Goal: Task Accomplishment & Management: Manage account settings

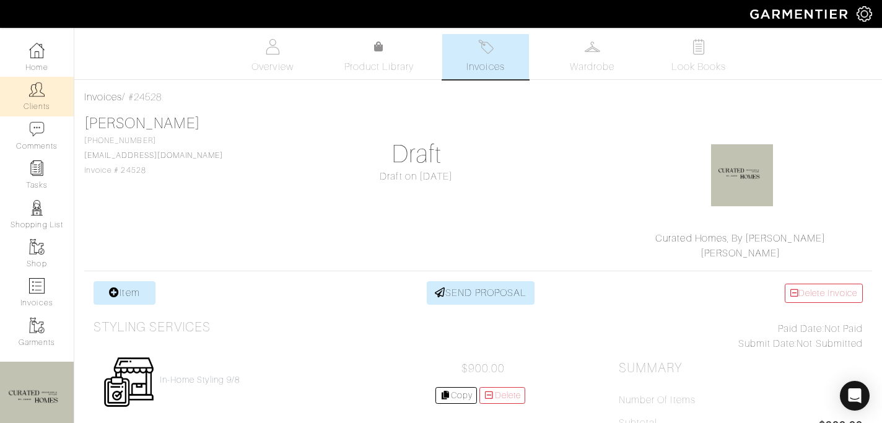
click at [50, 97] on link "Clients" at bounding box center [37, 96] width 74 height 39
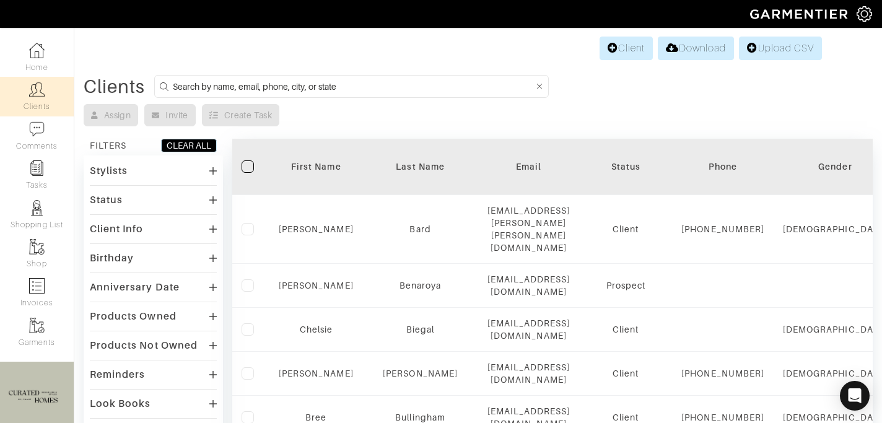
click at [214, 87] on input at bounding box center [353, 86] width 361 height 15
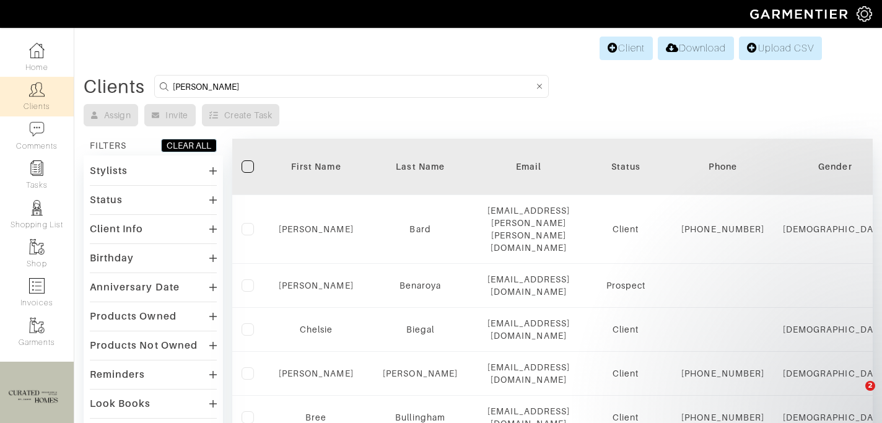
type input "[PERSON_NAME]"
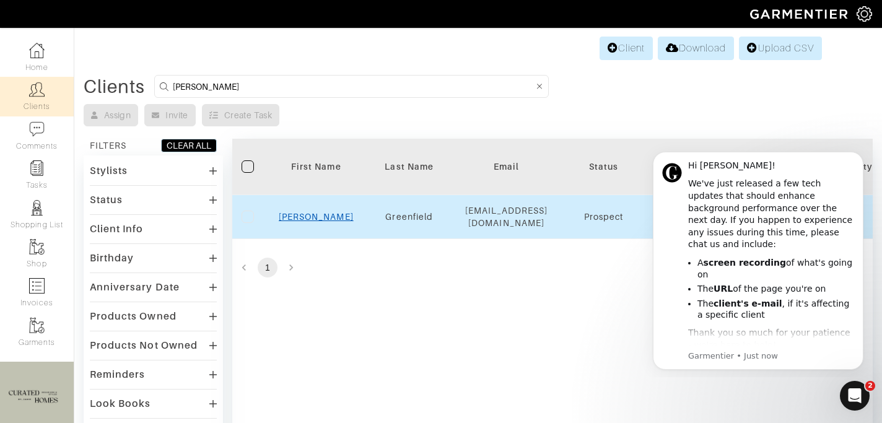
click at [322, 222] on link "Rachel" at bounding box center [316, 217] width 75 height 10
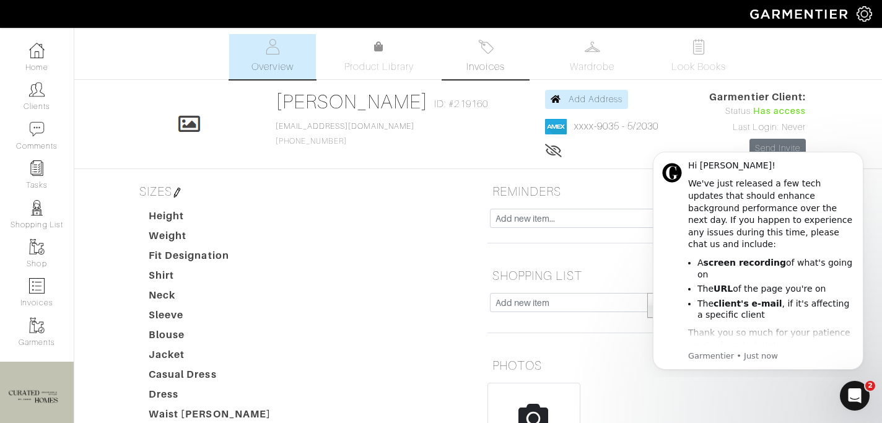
click at [502, 61] on span "Invoices" at bounding box center [485, 66] width 38 height 15
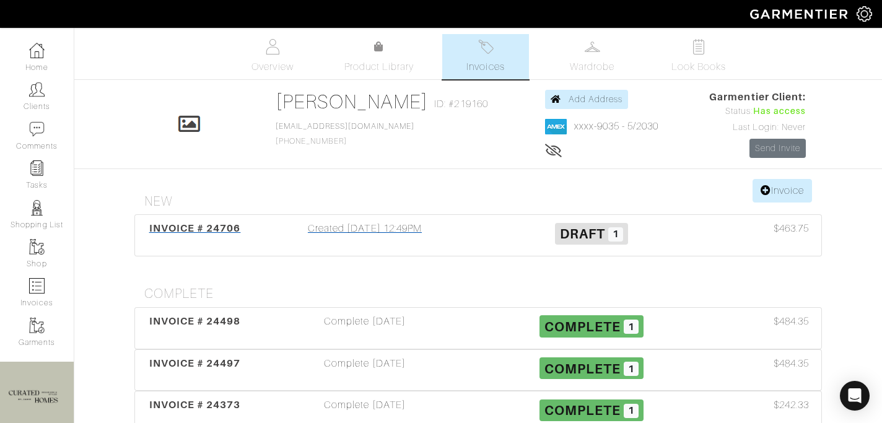
click at [417, 251] on div "INVOICE # 24706 Created [DATE] 12:49PM Draft 1 $463.75" at bounding box center [478, 235] width 686 height 41
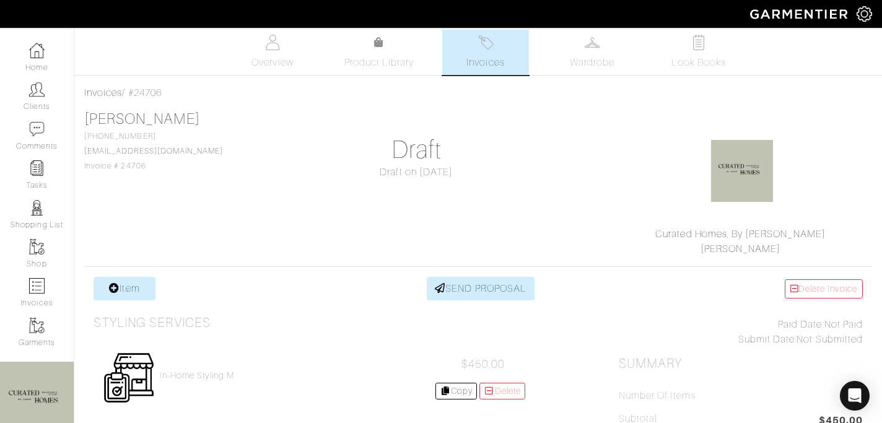
scroll to position [25, 0]
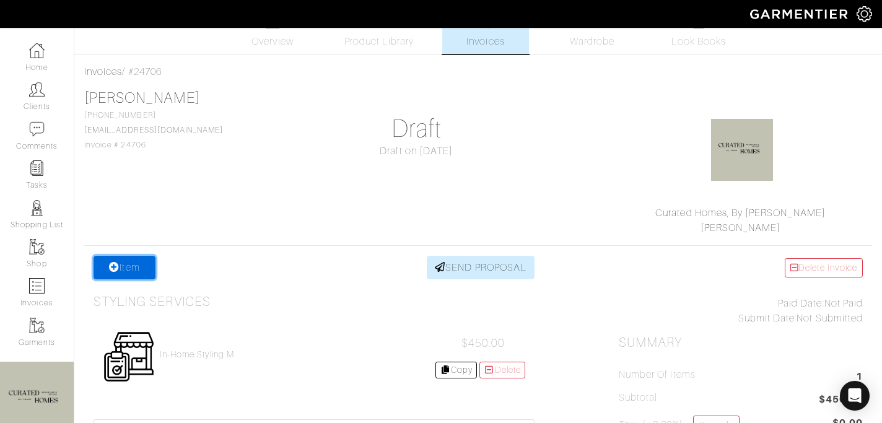
click at [132, 267] on link "Item" at bounding box center [125, 268] width 62 height 24
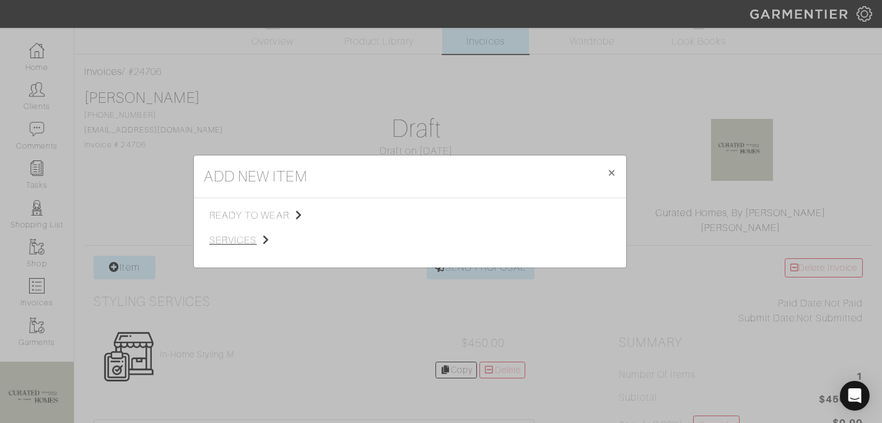
click at [272, 244] on span "services" at bounding box center [271, 240] width 125 height 15
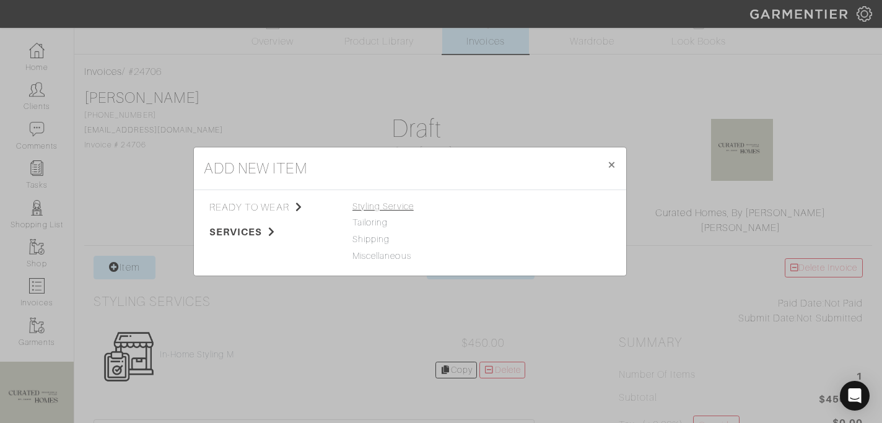
click at [385, 208] on span "Styling Service" at bounding box center [382, 206] width 61 height 10
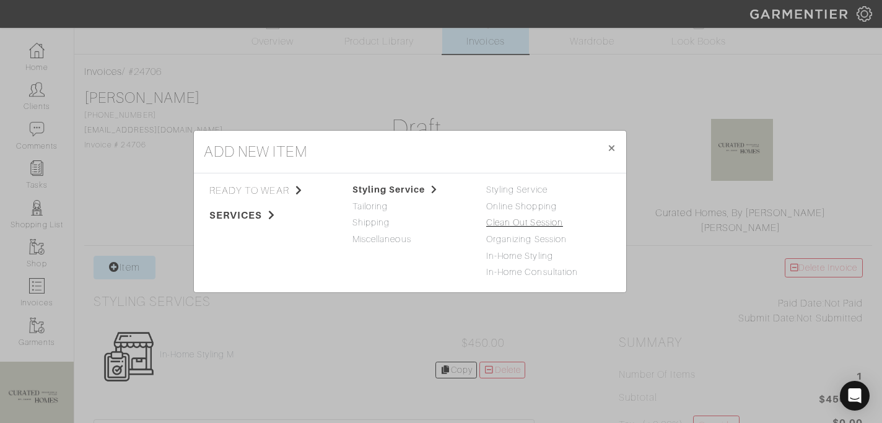
click at [504, 223] on link "Clean Out Session" at bounding box center [524, 222] width 77 height 10
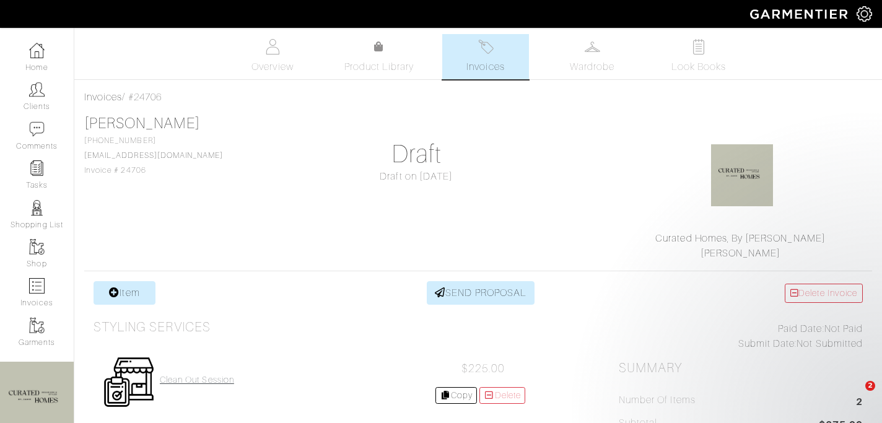
click at [208, 376] on h4 "Clean Out Session" at bounding box center [197, 380] width 74 height 11
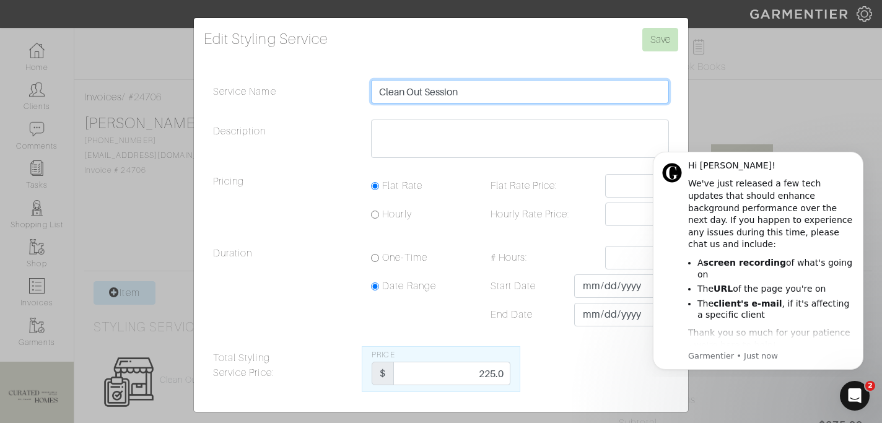
click at [506, 98] on input "Clean Out Session" at bounding box center [520, 92] width 298 height 24
type input "Clean Out Session 9/29"
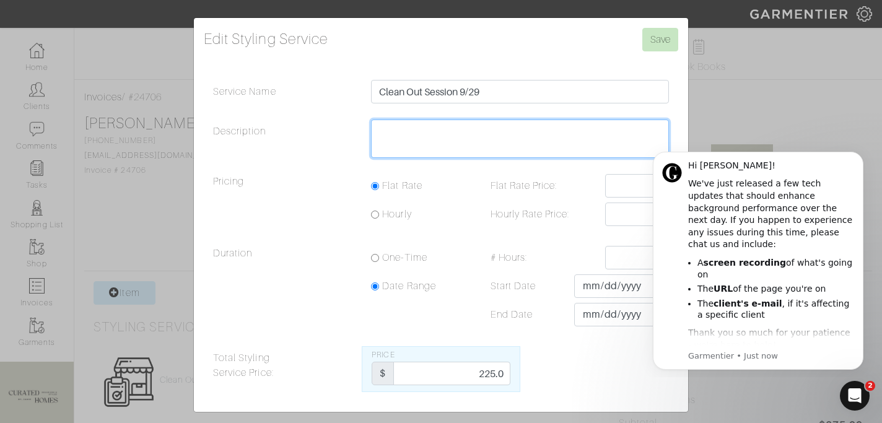
click at [469, 139] on textarea "Description" at bounding box center [520, 139] width 298 height 38
type textarea "3 Hours"
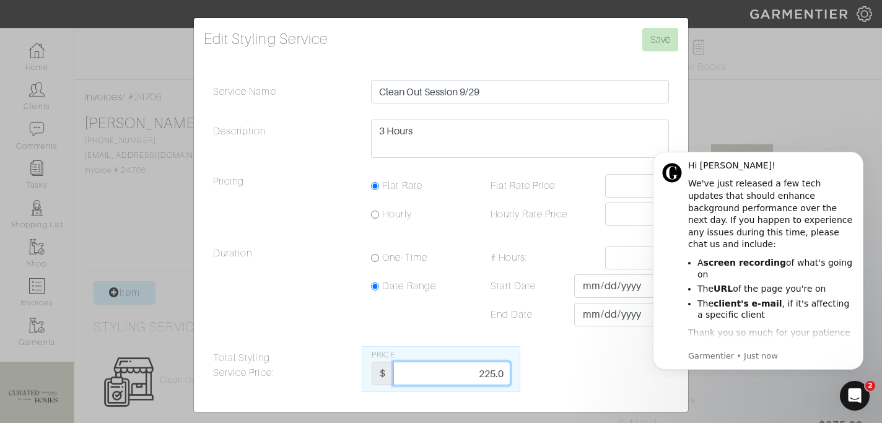
click at [480, 370] on input "225.0" at bounding box center [451, 374] width 116 height 24
type input "675"
click at [658, 38] on input "Save" at bounding box center [660, 40] width 36 height 24
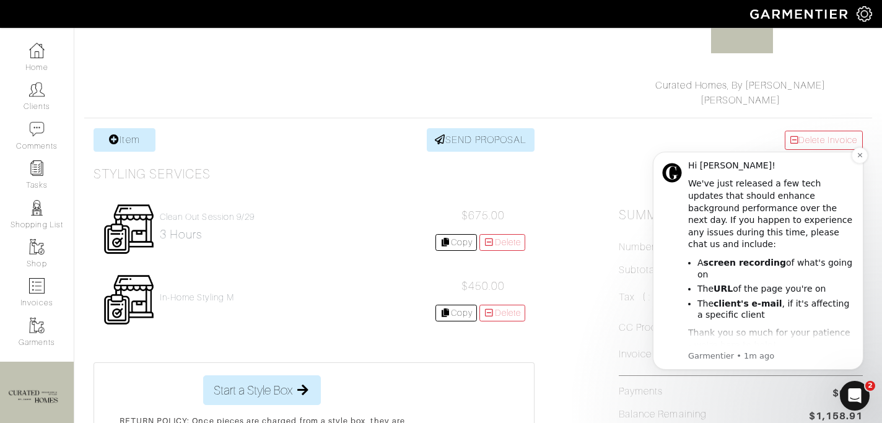
scroll to position [19, 0]
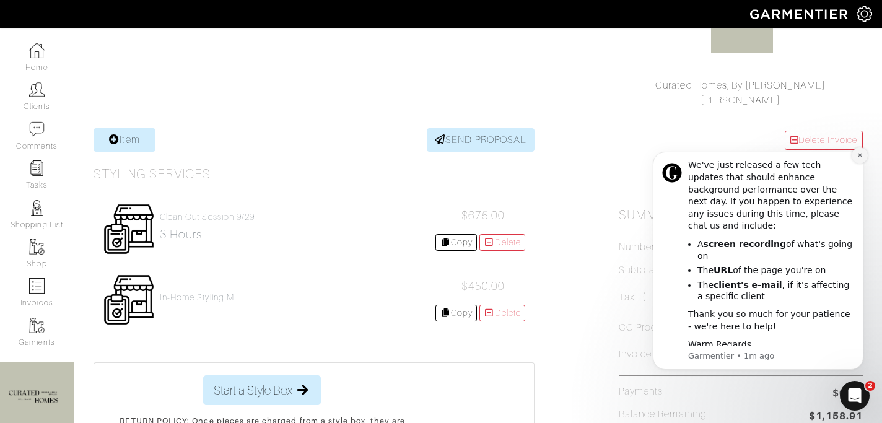
click at [860, 160] on button "Dismiss notification" at bounding box center [860, 155] width 16 height 16
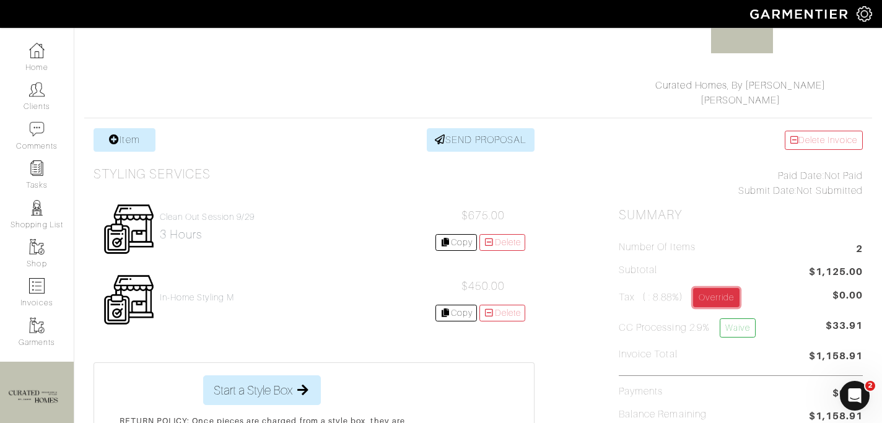
click at [730, 292] on link "Override" at bounding box center [716, 297] width 46 height 19
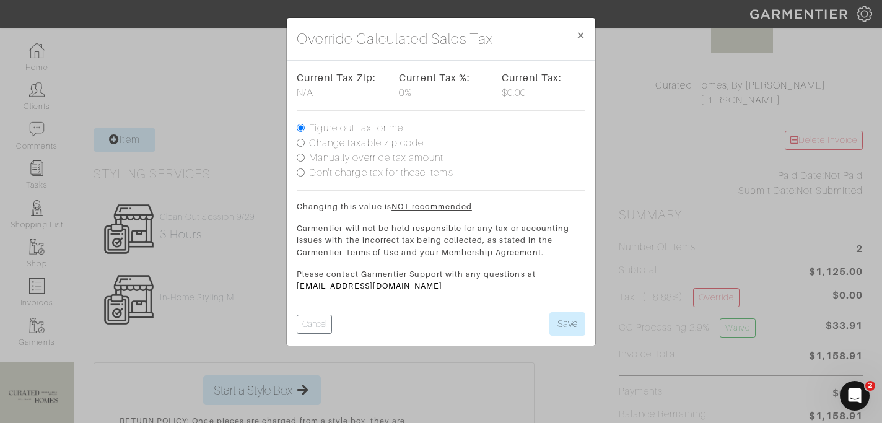
click at [341, 159] on label "Manually override tax amount" at bounding box center [376, 158] width 134 height 15
click at [305, 159] on input "Manually override tax amount" at bounding box center [301, 158] width 8 height 8
radio input "true"
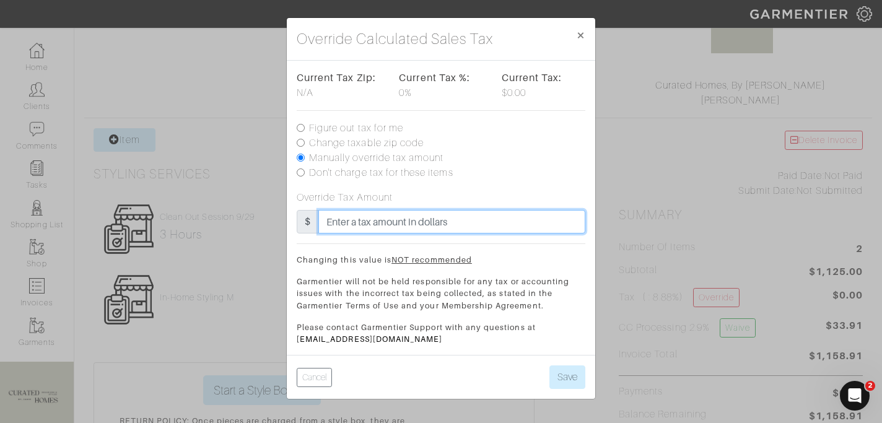
click at [350, 224] on input "text" at bounding box center [451, 222] width 267 height 24
type input "49"
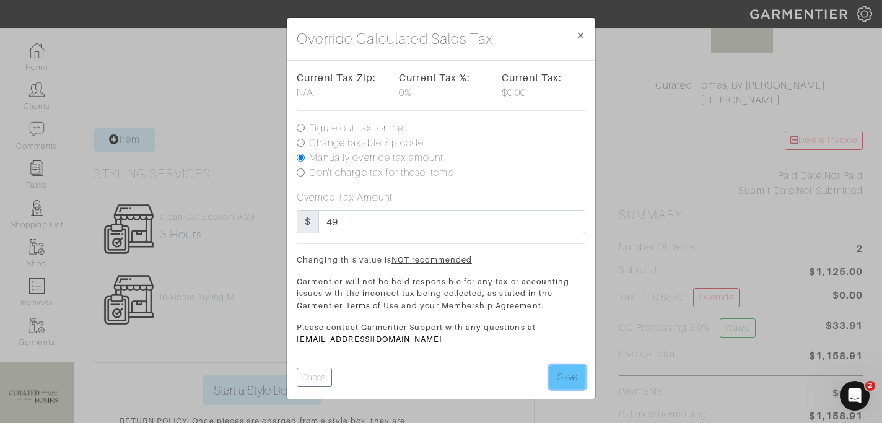
click at [572, 375] on button "Save" at bounding box center [567, 377] width 36 height 24
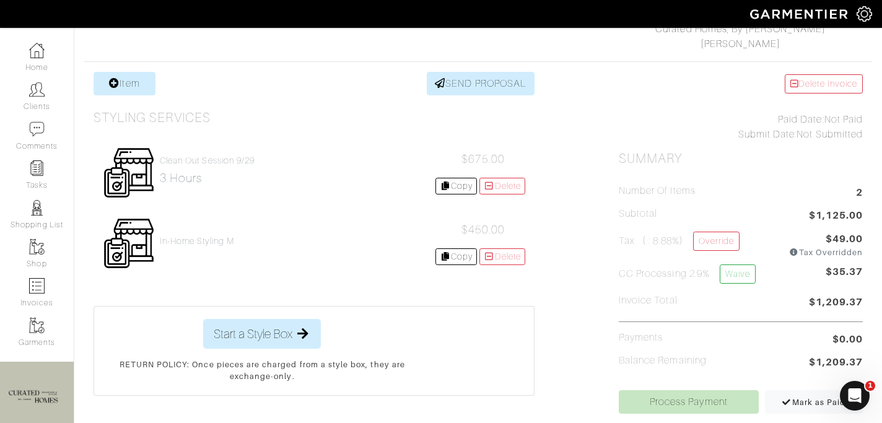
scroll to position [267, 0]
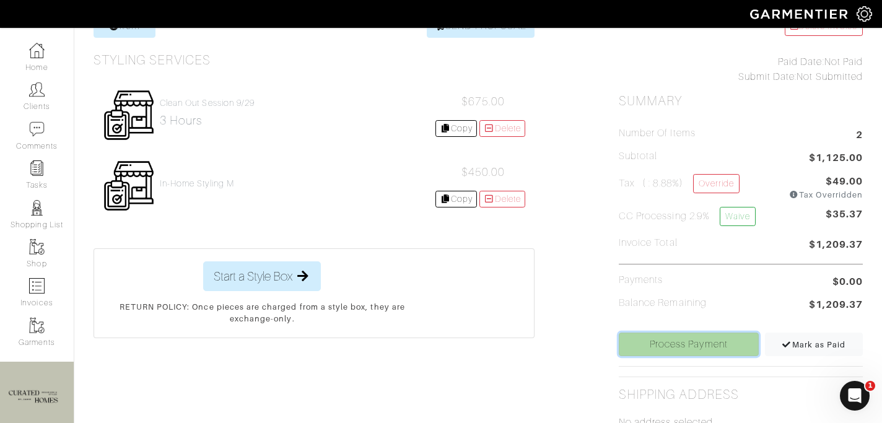
click at [684, 342] on link "Process Payment" at bounding box center [689, 345] width 140 height 24
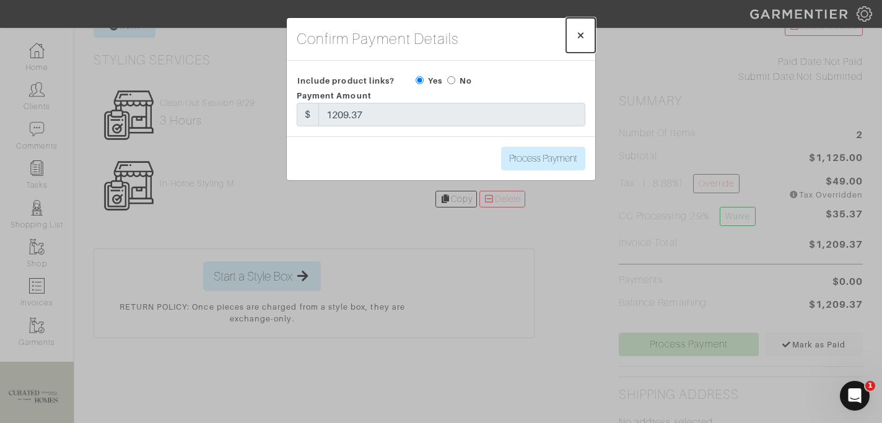
click at [576, 36] on span "×" at bounding box center [580, 35] width 9 height 17
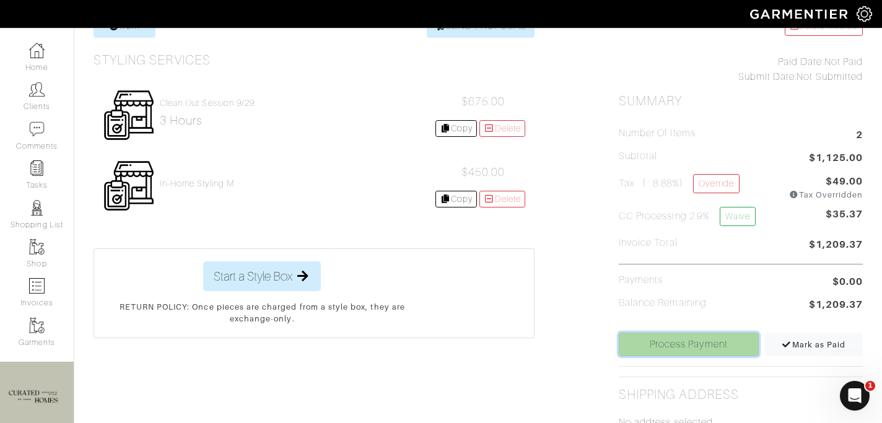
click at [667, 347] on link "Process Payment" at bounding box center [689, 345] width 140 height 24
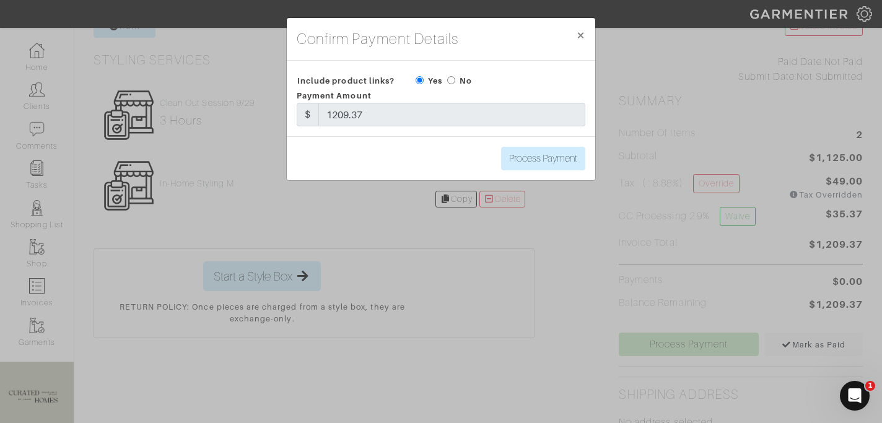
click at [528, 146] on div "Process Payment" at bounding box center [441, 158] width 308 height 44
click at [531, 160] on input "Process Payment" at bounding box center [543, 159] width 84 height 24
type input "Process Payment"
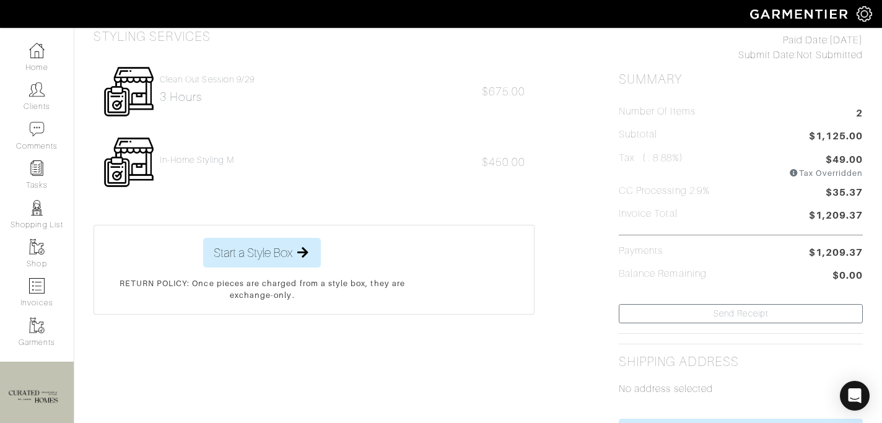
scroll to position [0, 0]
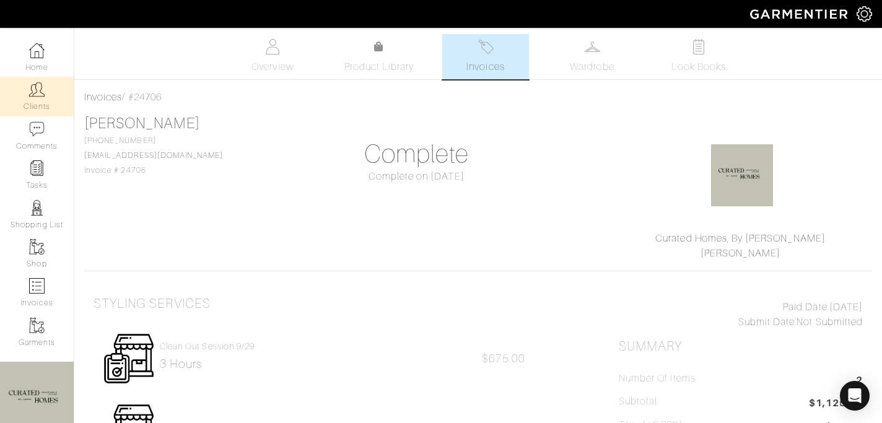
click at [11, 103] on link "Clients" at bounding box center [37, 96] width 74 height 39
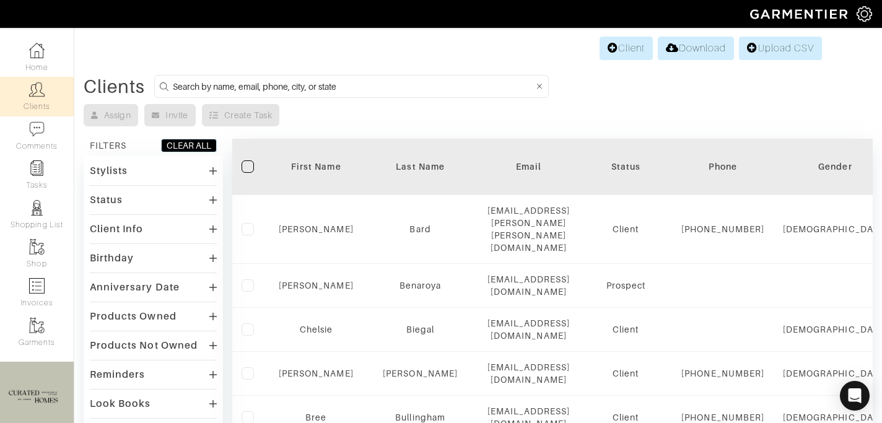
click at [237, 87] on input at bounding box center [353, 86] width 361 height 15
type input "david korn"
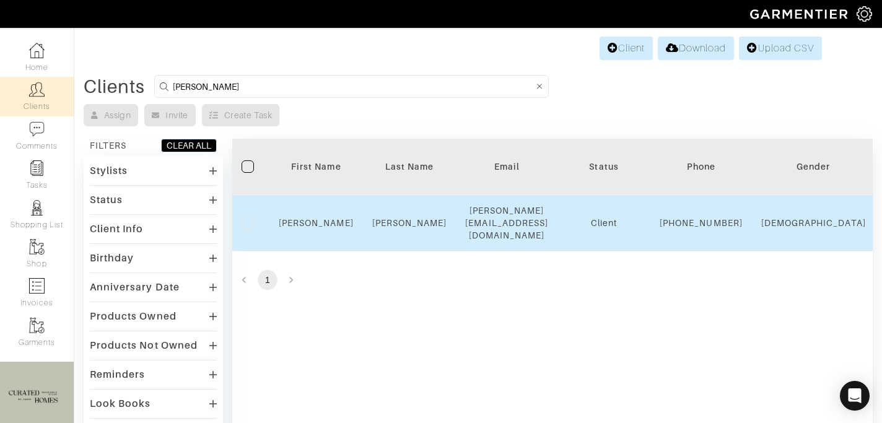
click at [325, 230] on td "David" at bounding box center [316, 223] width 94 height 56
click at [321, 223] on link "David" at bounding box center [316, 223] width 75 height 10
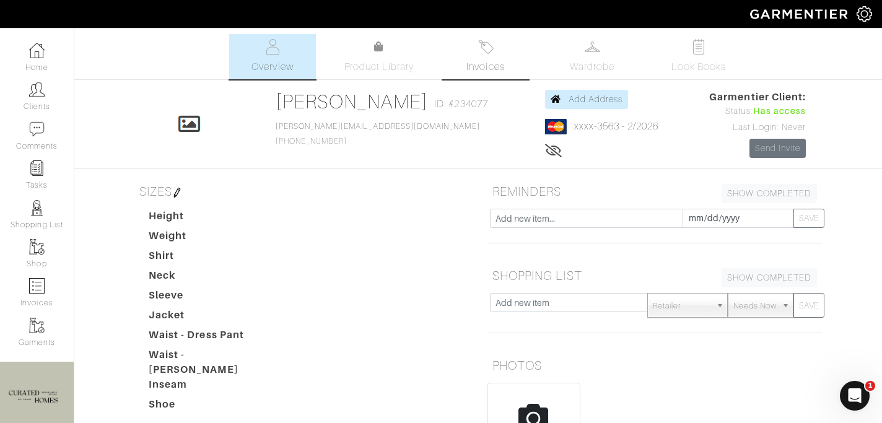
click at [504, 43] on link "Invoices" at bounding box center [485, 56] width 87 height 45
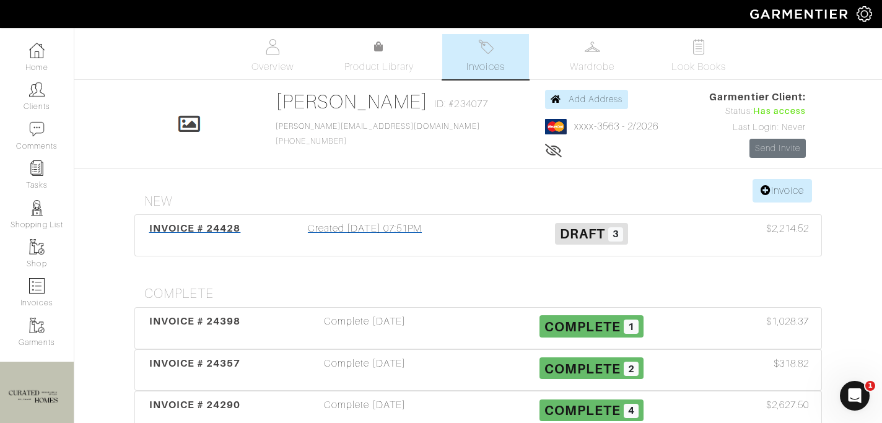
click at [357, 233] on div "Created 08/22/25 07:51PM" at bounding box center [364, 235] width 227 height 28
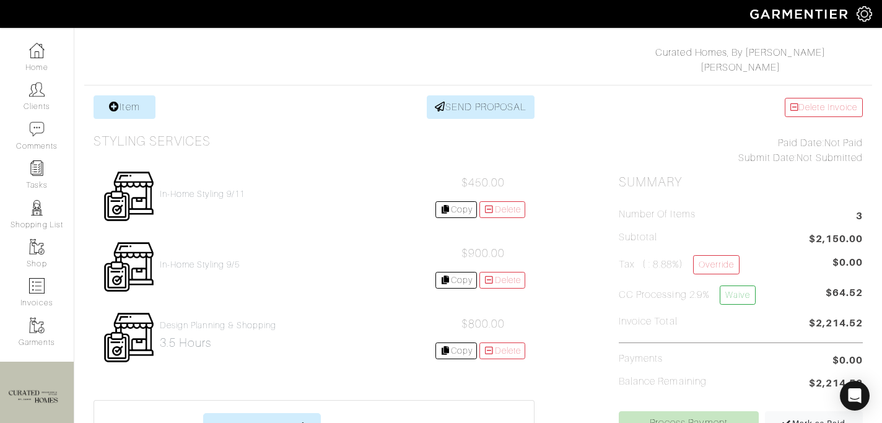
scroll to position [181, 0]
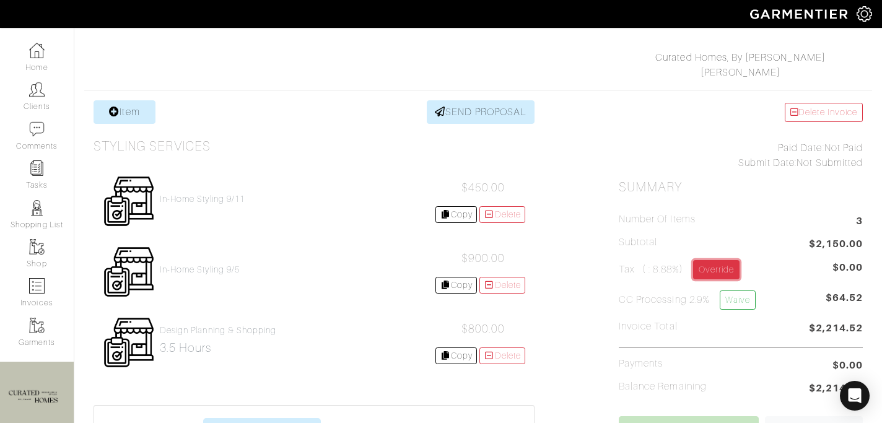
click at [722, 264] on link "Override" at bounding box center [716, 269] width 46 height 19
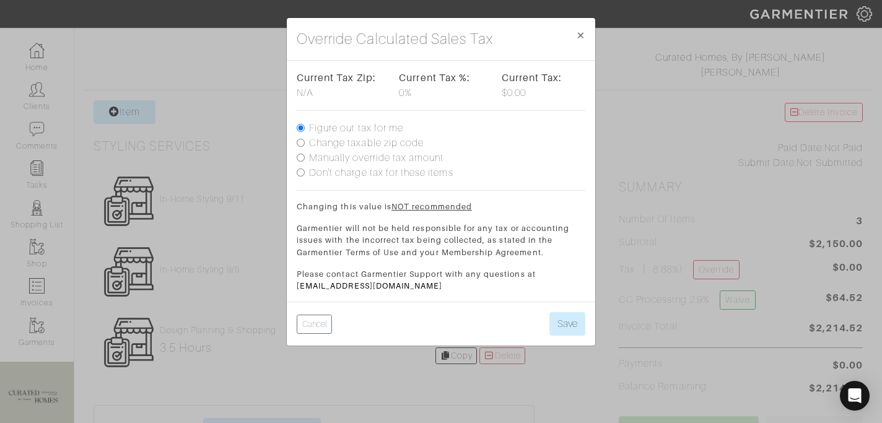
click at [396, 157] on label "Manually override tax amount" at bounding box center [376, 158] width 134 height 15
click at [305, 157] on input "Manually override tax amount" at bounding box center [301, 158] width 8 height 8
radio input "true"
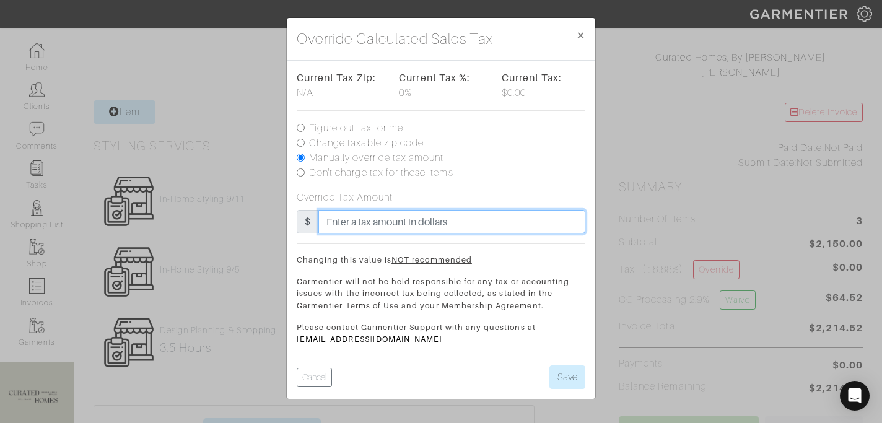
click at [336, 221] on input "text" at bounding box center [451, 222] width 267 height 24
type input "94"
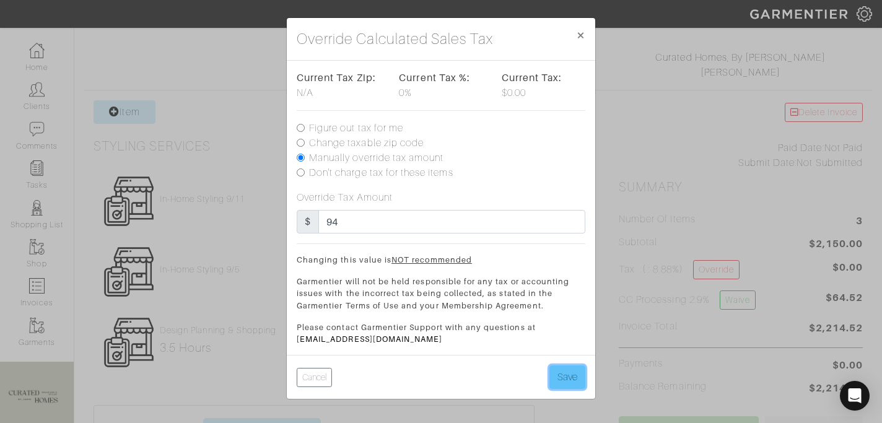
click at [572, 375] on button "Save" at bounding box center [567, 377] width 36 height 24
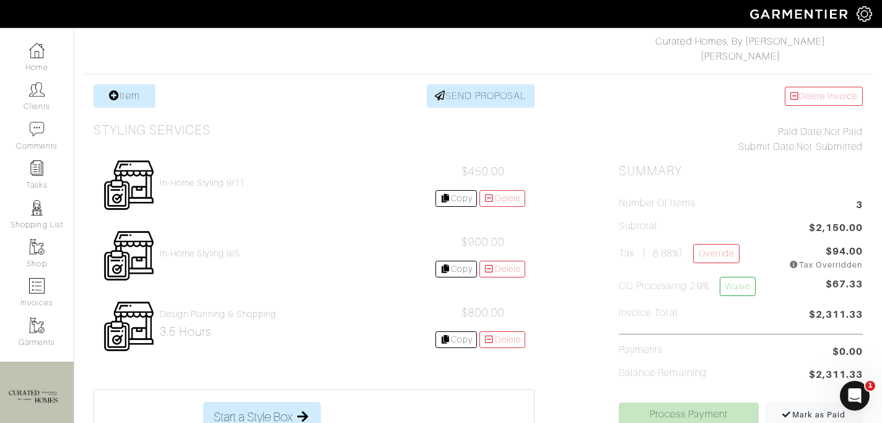
scroll to position [247, 0]
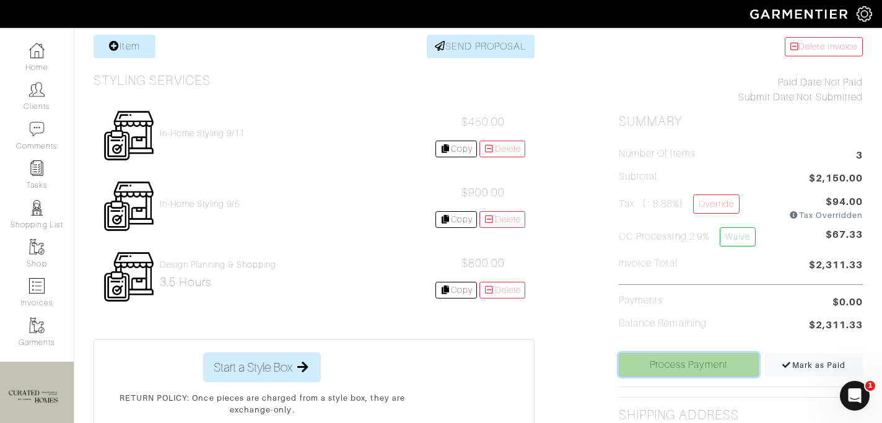
click at [683, 367] on link "Process Payment" at bounding box center [689, 365] width 140 height 24
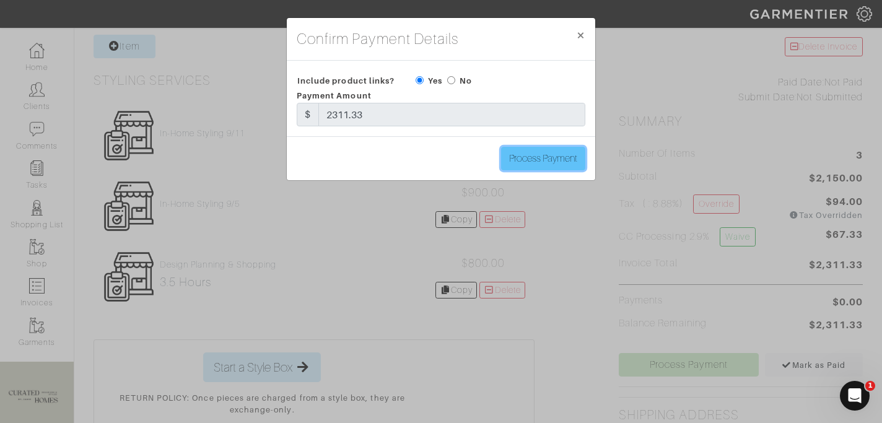
click at [566, 157] on input "Process Payment" at bounding box center [543, 159] width 84 height 24
type input "Process Payment"
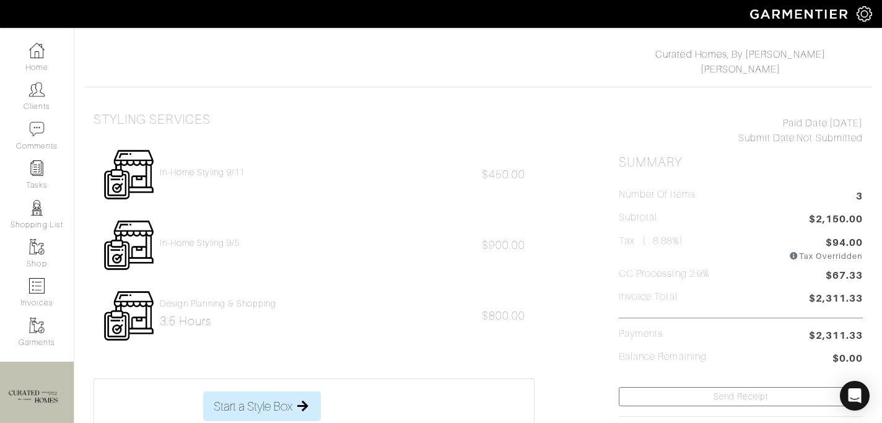
scroll to position [187, 0]
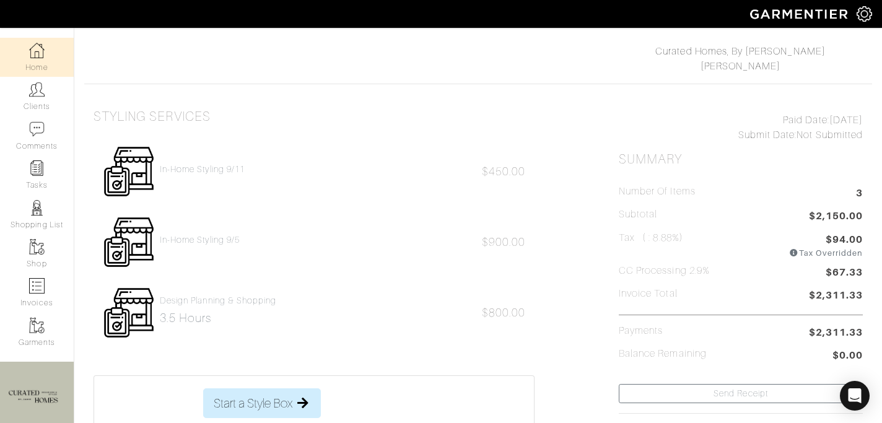
click at [48, 75] on link "Home" at bounding box center [37, 57] width 74 height 39
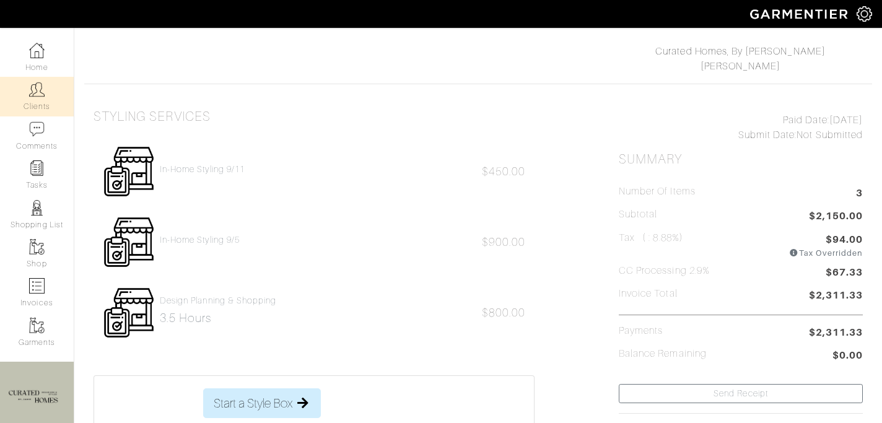
click at [45, 94] on link "Clients" at bounding box center [37, 96] width 74 height 39
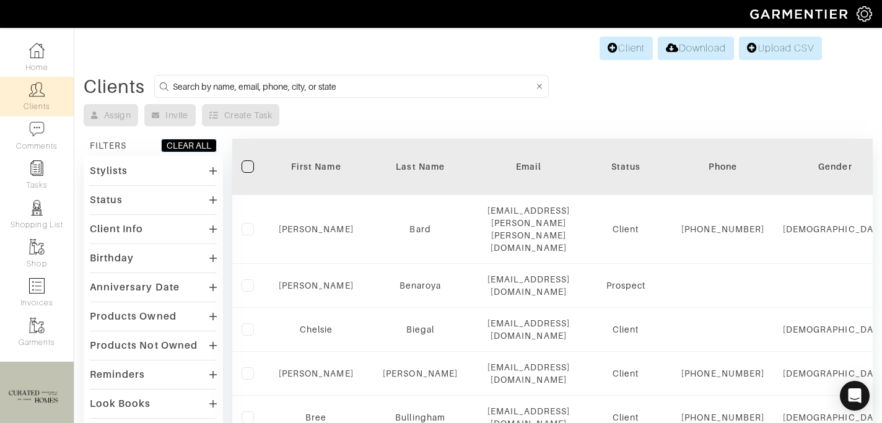
click at [203, 85] on input at bounding box center [353, 86] width 361 height 15
type input "[PERSON_NAME]"
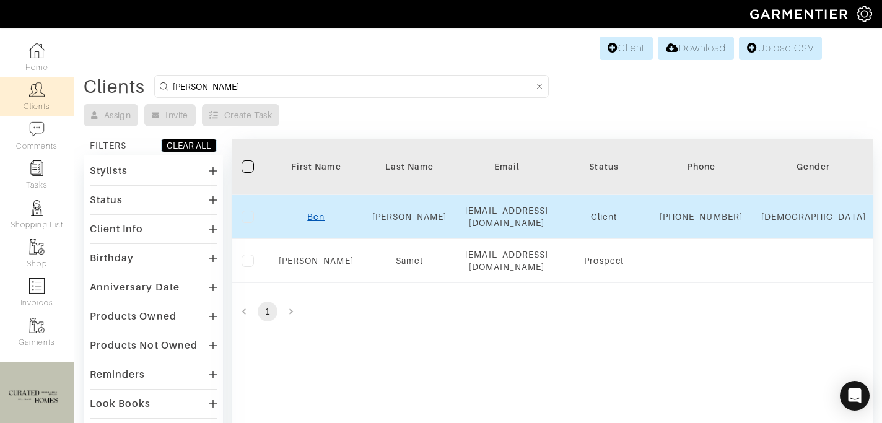
click at [319, 222] on link "Ben" at bounding box center [315, 217] width 17 height 10
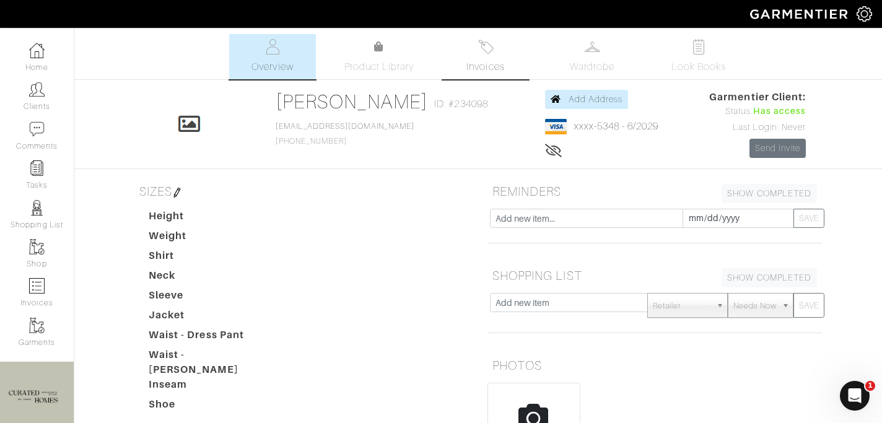
click at [475, 59] on span "Invoices" at bounding box center [485, 66] width 38 height 15
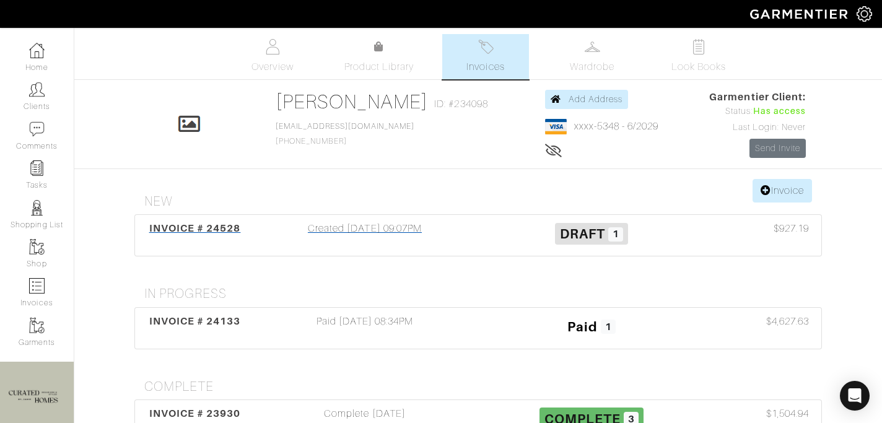
click at [387, 245] on div "Created 09/08/25 09:07PM" at bounding box center [364, 235] width 227 height 28
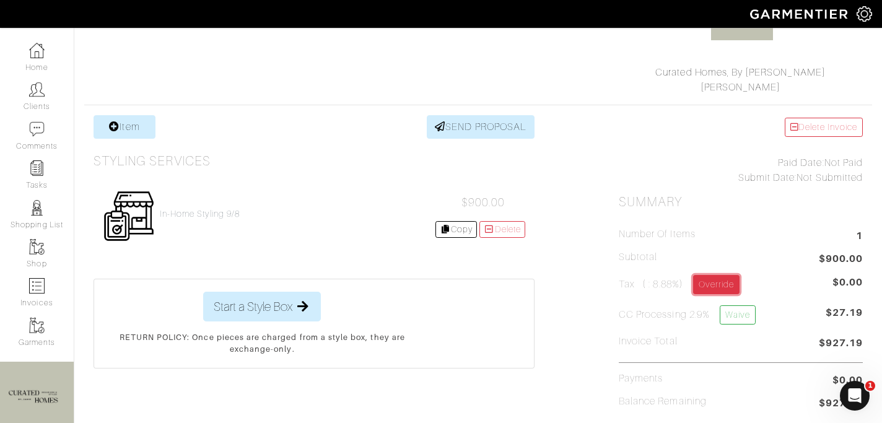
click at [725, 284] on link "Override" at bounding box center [716, 284] width 46 height 19
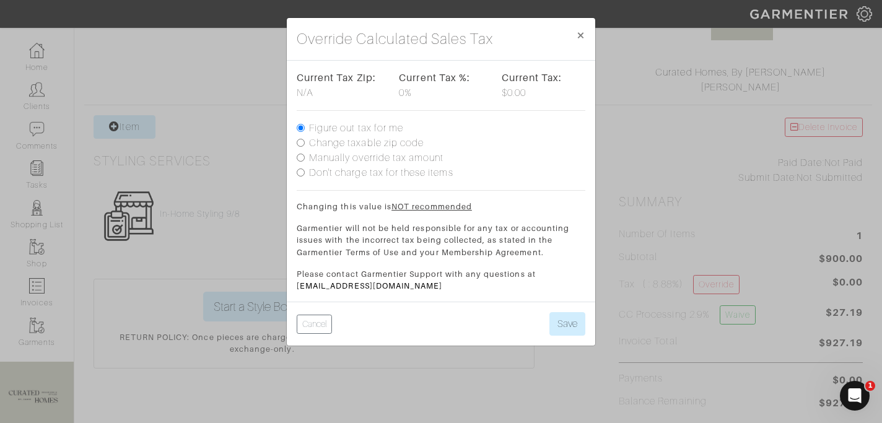
click at [403, 160] on label "Manually override tax amount" at bounding box center [376, 158] width 134 height 15
click at [305, 160] on input "Manually override tax amount" at bounding box center [301, 158] width 8 height 8
radio input "true"
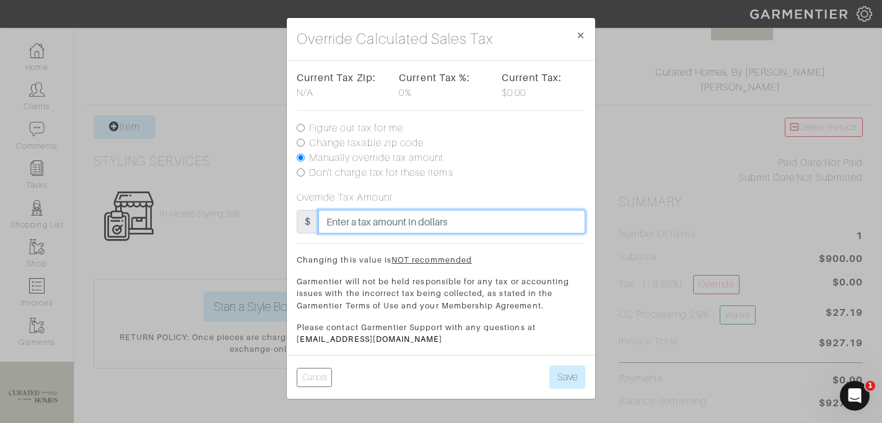
click at [361, 223] on input "text" at bounding box center [451, 222] width 267 height 24
type input "39"
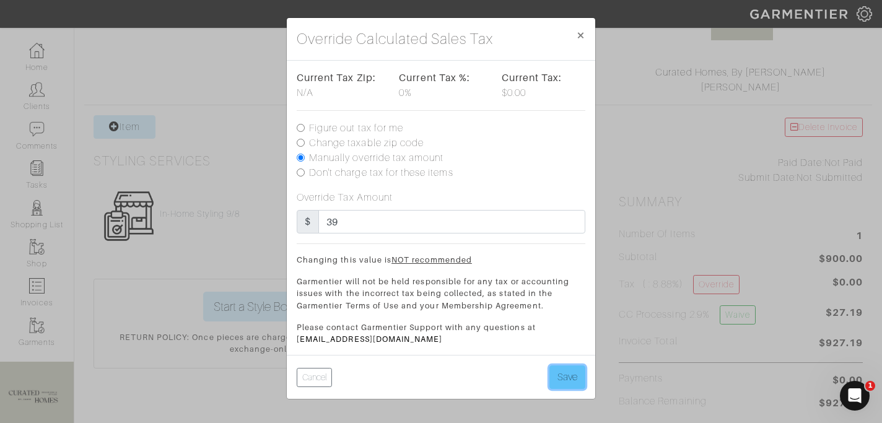
click at [560, 377] on button "Save" at bounding box center [567, 377] width 36 height 24
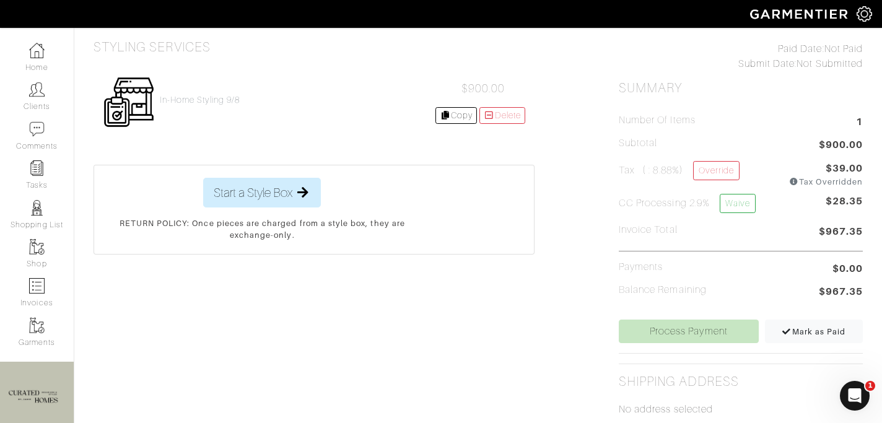
scroll to position [281, 0]
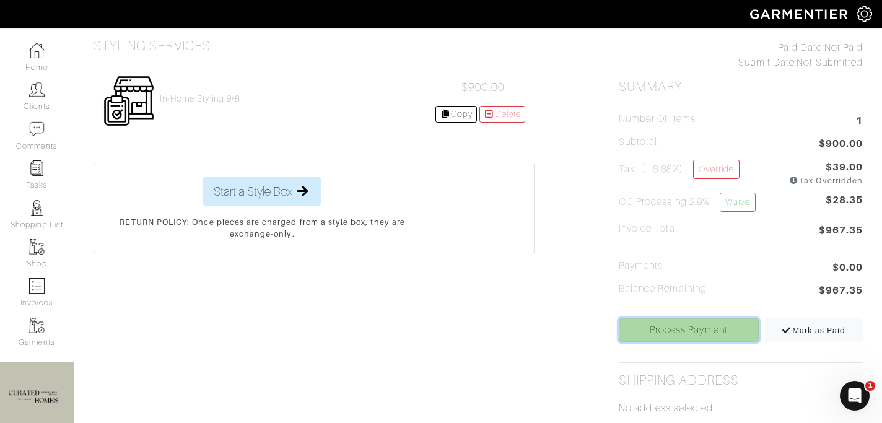
click at [704, 329] on link "Process Payment" at bounding box center [689, 330] width 140 height 24
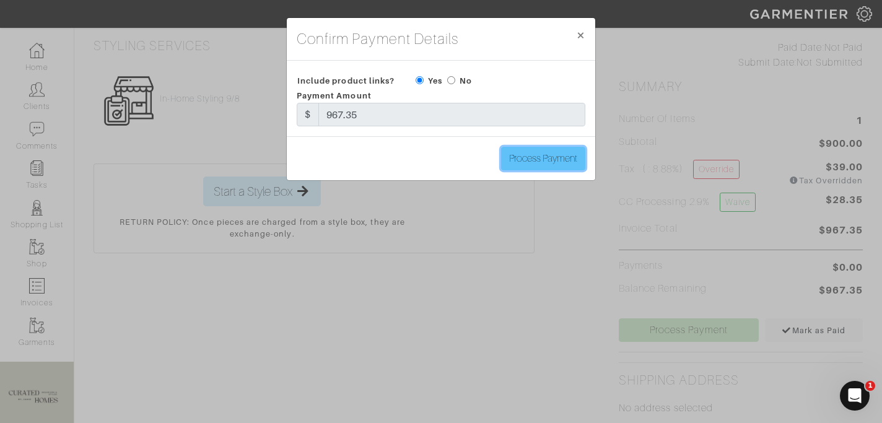
click at [535, 165] on input "Process Payment" at bounding box center [543, 159] width 84 height 24
type input "Process Payment"
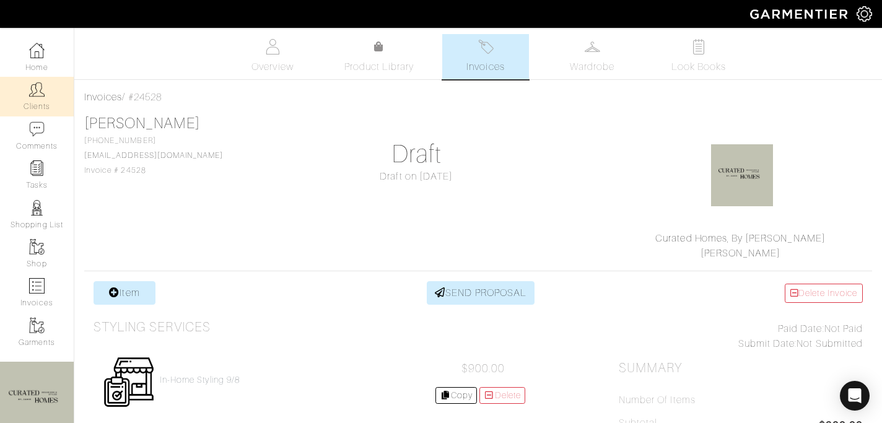
click at [45, 84] on link "Clients" at bounding box center [37, 96] width 74 height 39
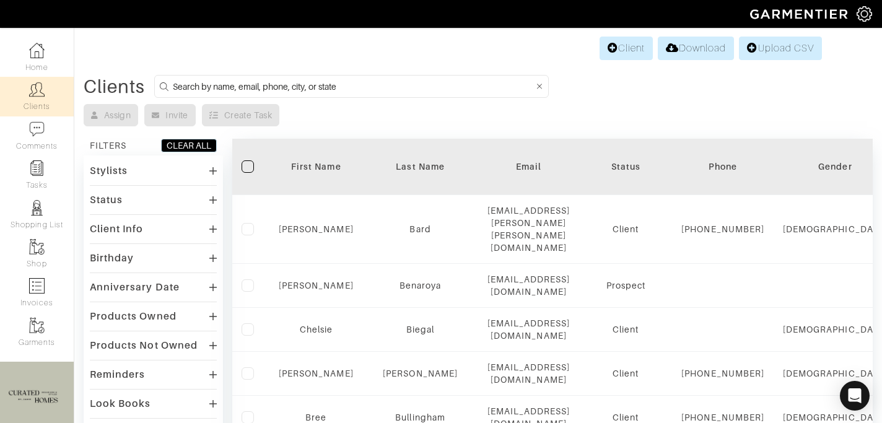
click at [225, 87] on input at bounding box center [353, 86] width 361 height 15
type input "[PERSON_NAME]"
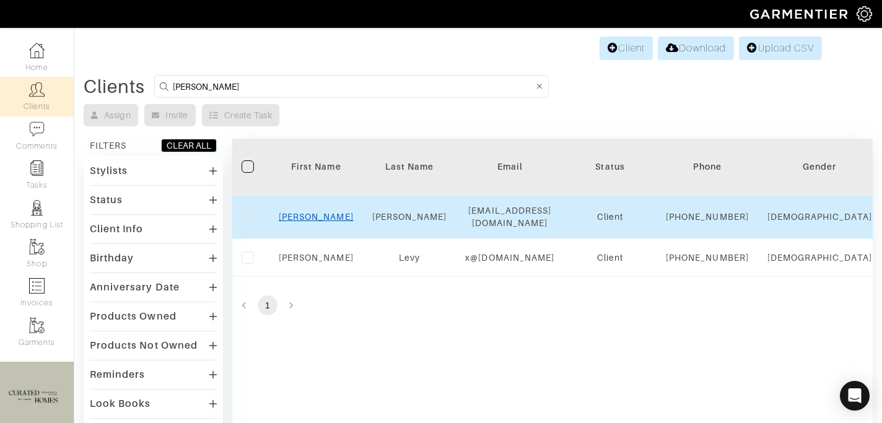
click at [316, 218] on link "[PERSON_NAME]" at bounding box center [316, 217] width 75 height 10
